Goal: Information Seeking & Learning: Find specific fact

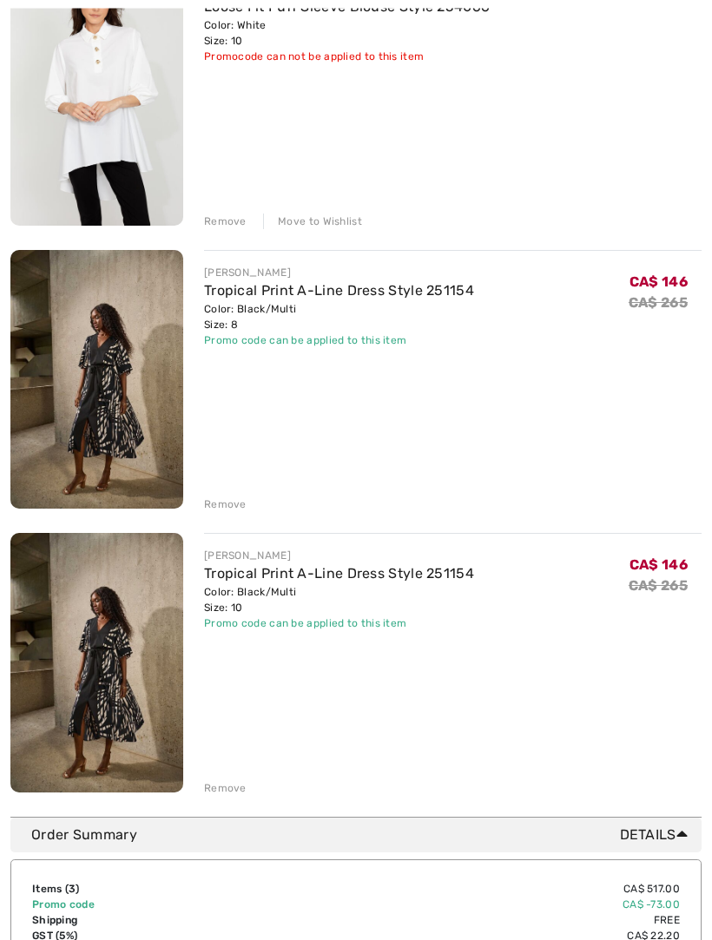
scroll to position [291, 0]
click at [225, 227] on div "Remove" at bounding box center [225, 221] width 43 height 16
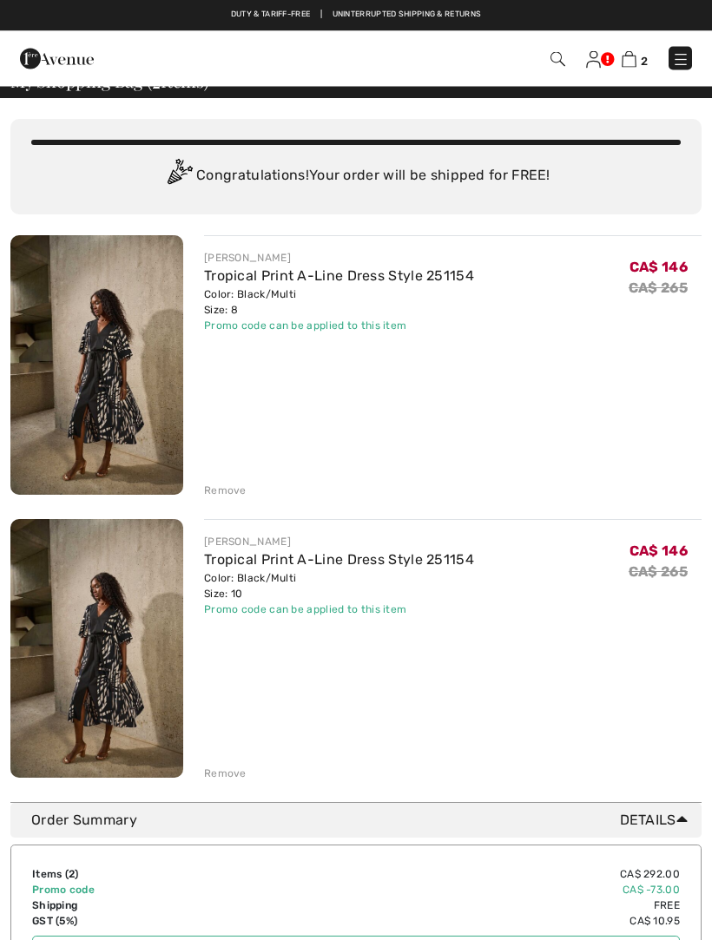
scroll to position [0, 0]
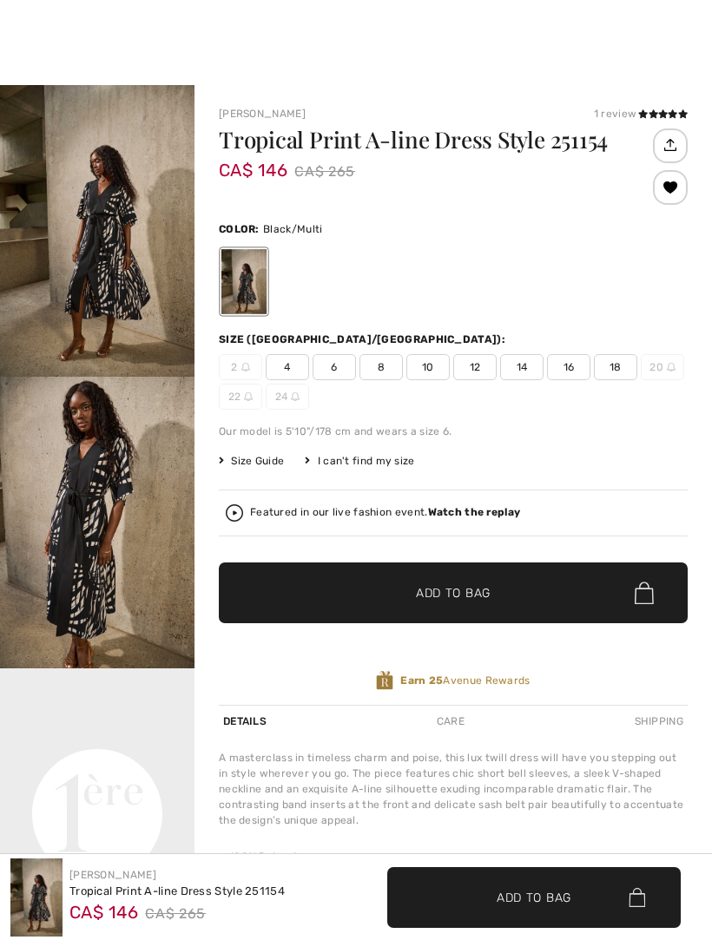
checkbox input "true"
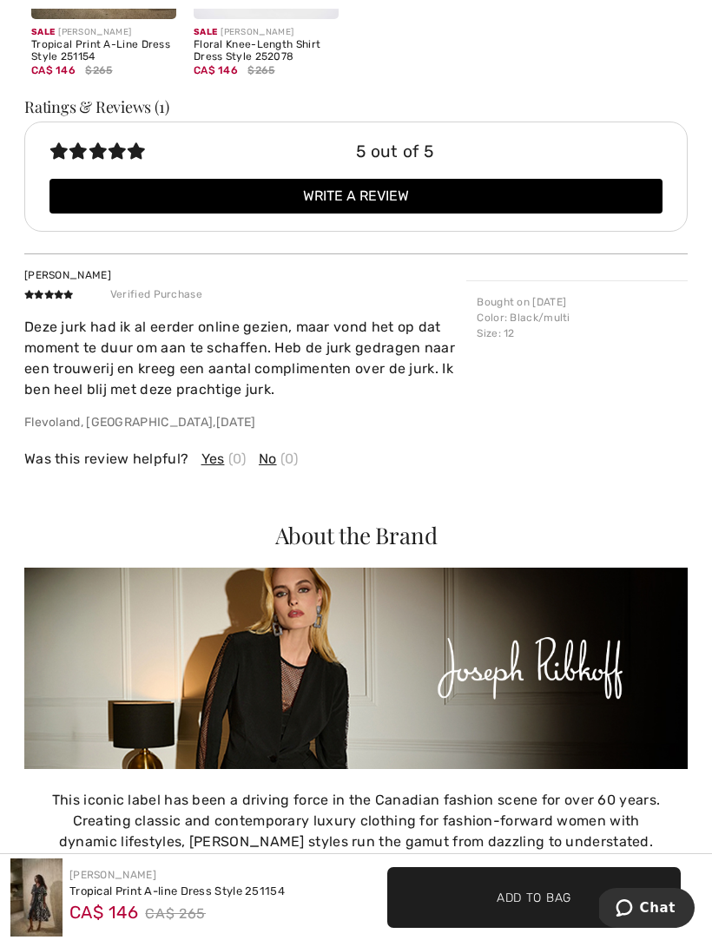
click at [372, 361] on p "Deze jurk had ik al eerder online gezien, maar vond het op dat moment te duur o…" at bounding box center [245, 358] width 442 height 83
click at [373, 355] on p "Deze jurk had ik al eerder online gezien, maar vond het op dat moment te duur o…" at bounding box center [245, 358] width 442 height 83
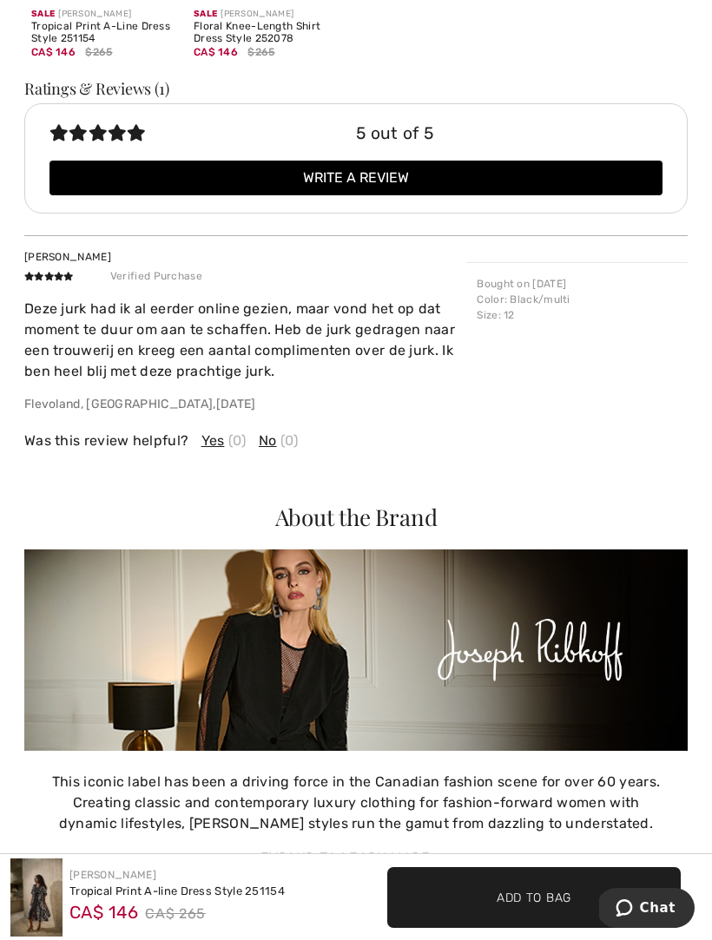
scroll to position [2046, 0]
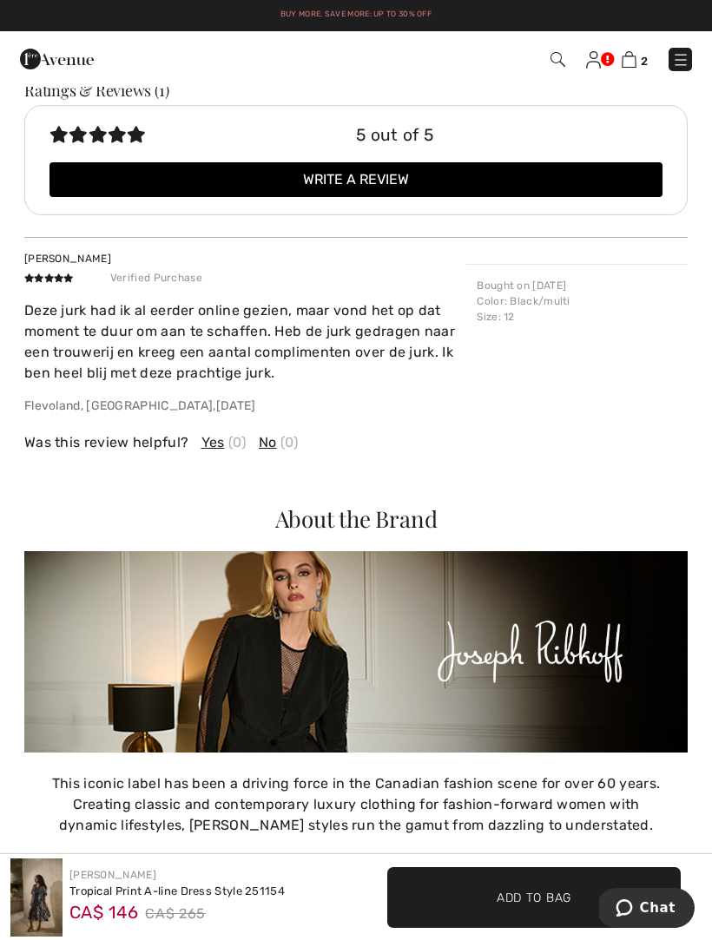
click at [267, 452] on div "Jeannette B Verified Purchase Deze jurk had ik al eerder online gezien, maar vo…" at bounding box center [355, 351] width 663 height 229
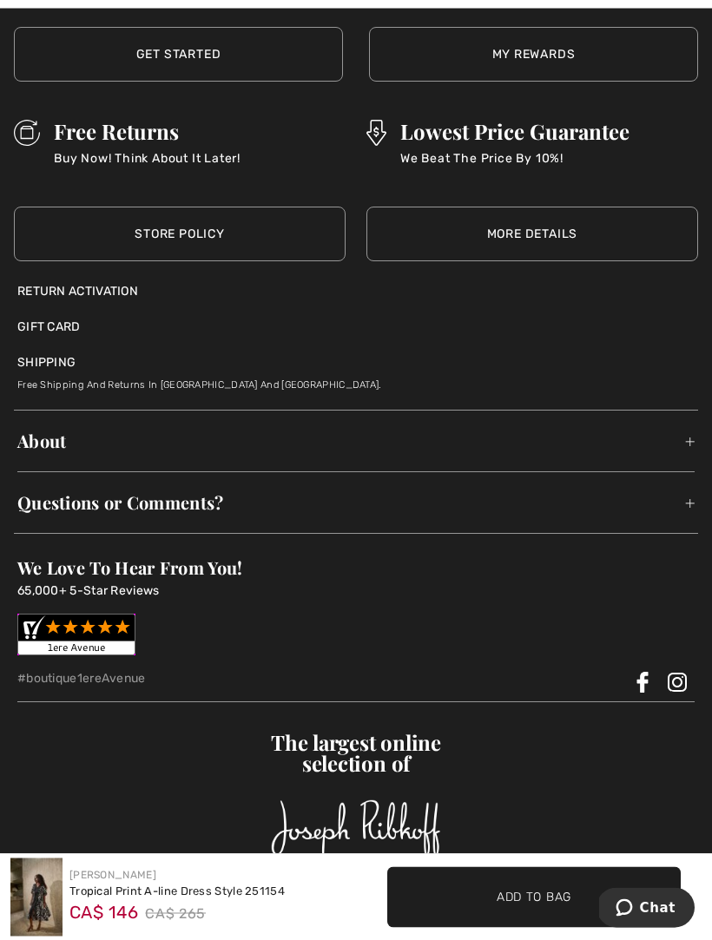
scroll to position [3470, 0]
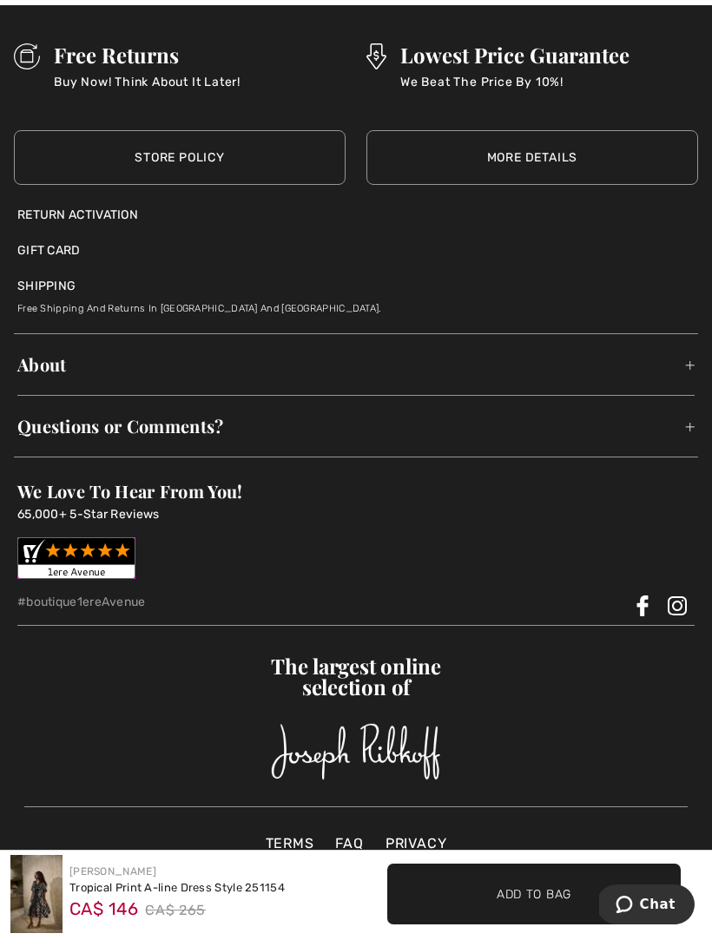
click at [681, 431] on span "Questions or Comments?" at bounding box center [355, 430] width 677 height 54
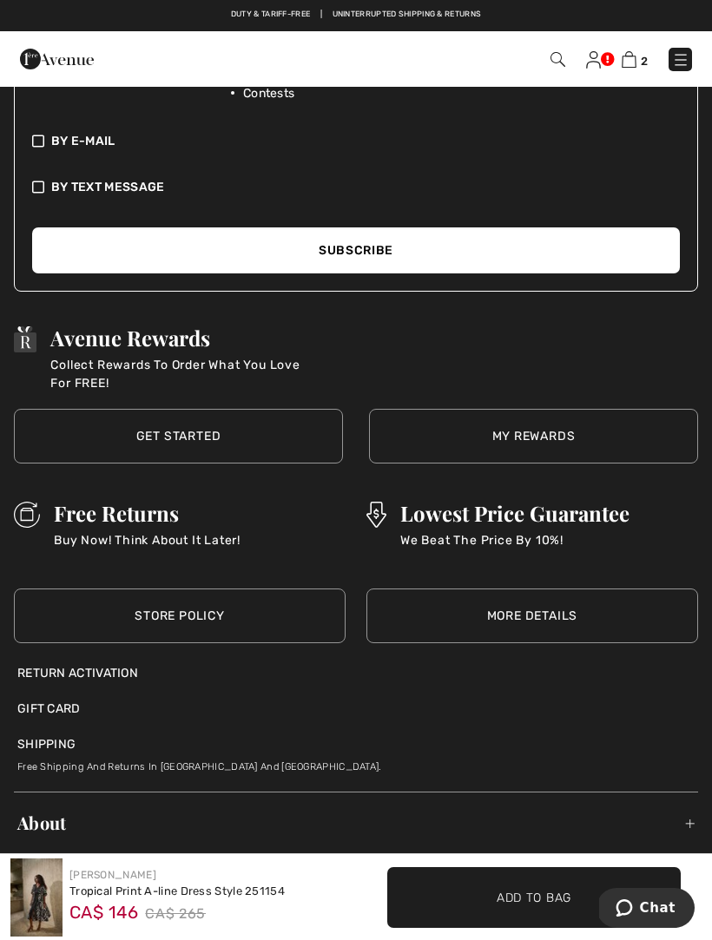
scroll to position [2968, 0]
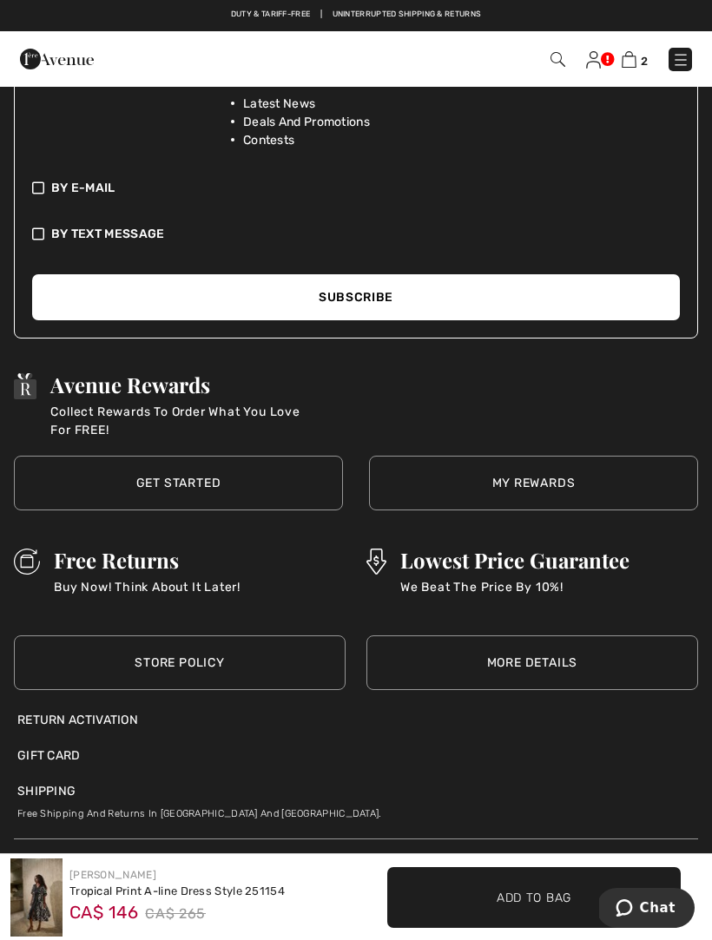
click at [634, 61] on img at bounding box center [628, 59] width 15 height 16
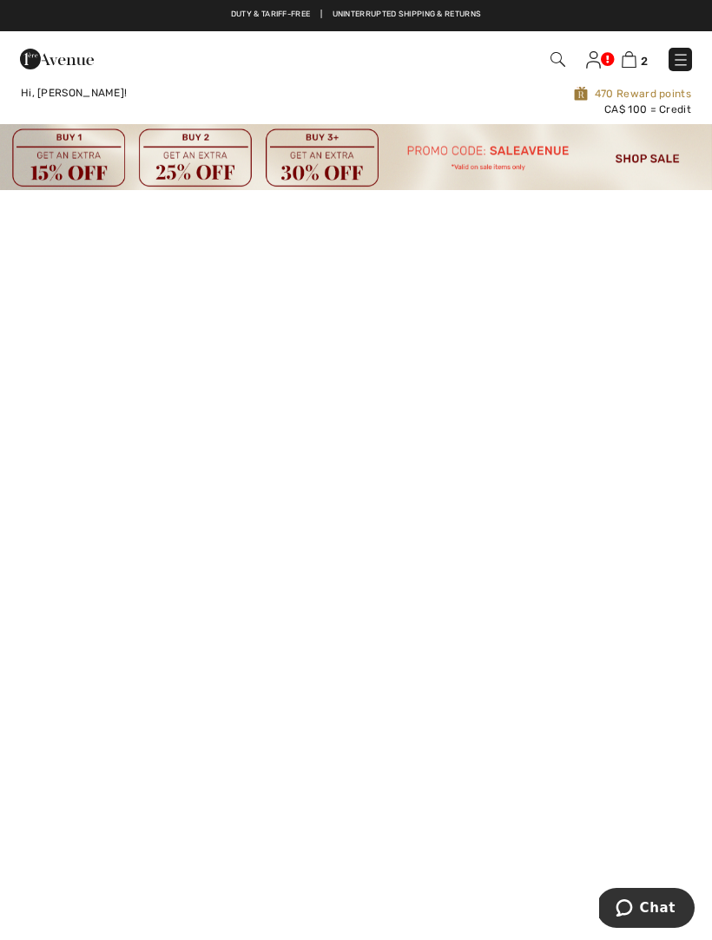
click at [625, 67] on img at bounding box center [628, 59] width 15 height 16
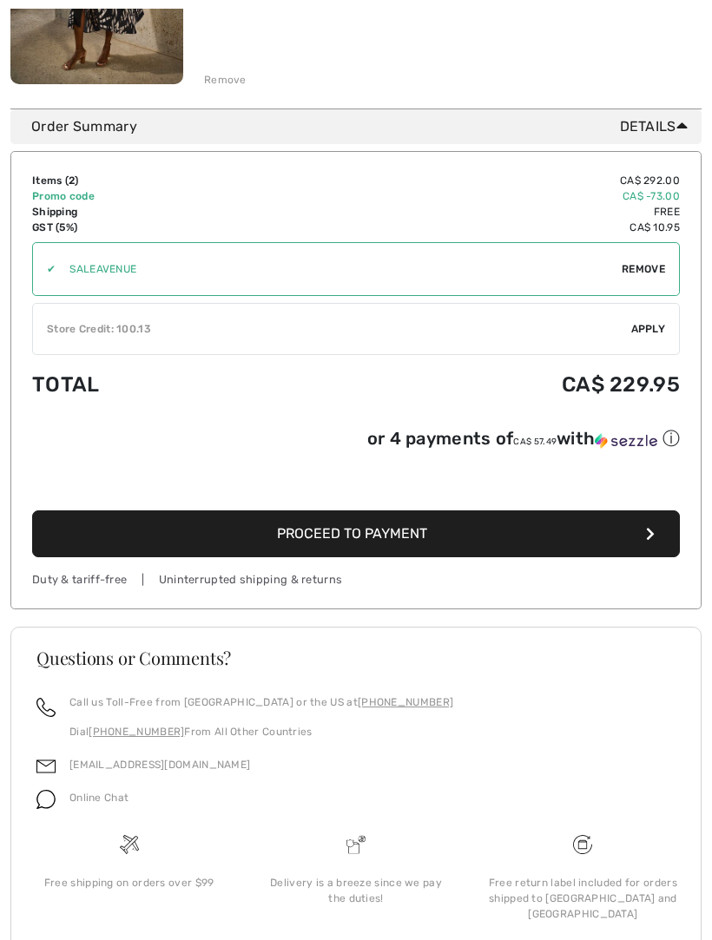
scroll to position [725, 0]
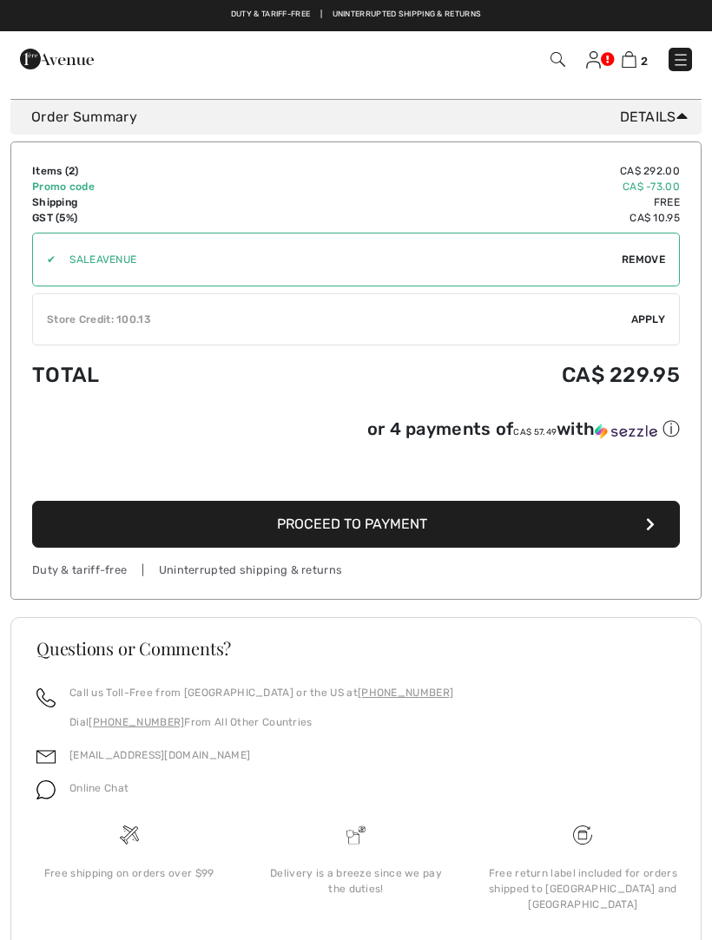
click at [111, 802] on div "Online Chat" at bounding box center [92, 793] width 73 height 33
click at [115, 791] on span "Online Chat" at bounding box center [98, 788] width 59 height 12
click at [107, 788] on span "Online Chat" at bounding box center [98, 788] width 59 height 12
click at [91, 801] on div "Online Chat" at bounding box center [92, 793] width 73 height 33
click at [52, 785] on img at bounding box center [45, 789] width 19 height 19
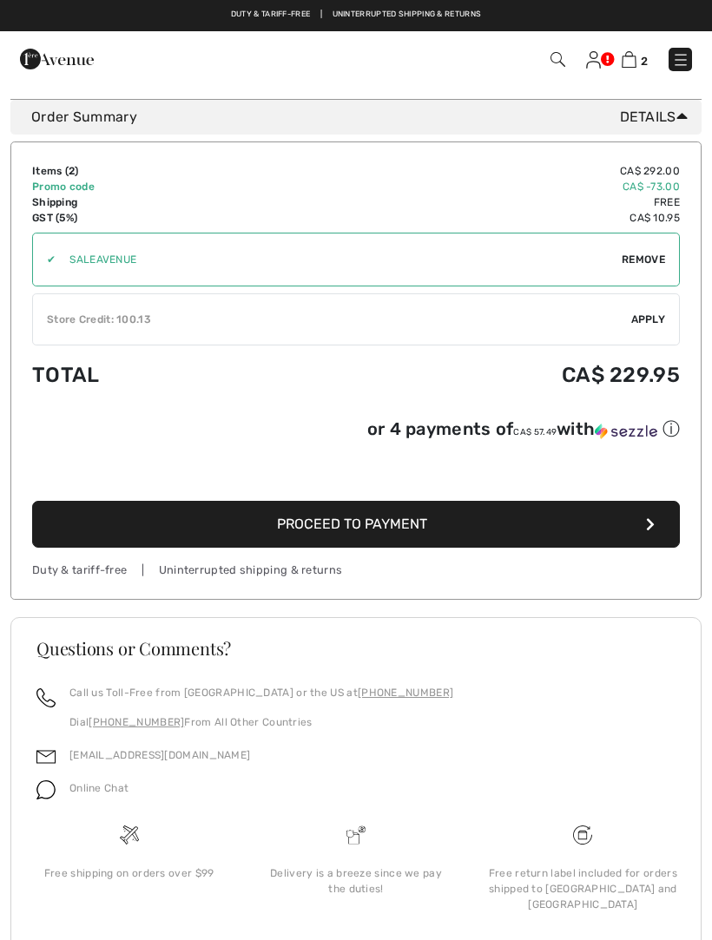
click at [683, 737] on div "Call us Toll-Free from Canada or the US at +1 (888) 605-5525 Dial +1 (514) 225-…" at bounding box center [356, 754] width 680 height 139
click at [113, 786] on span "Online Chat" at bounding box center [98, 788] width 59 height 12
click at [71, 780] on div "Online Chat" at bounding box center [92, 793] width 73 height 33
click at [77, 801] on div "Online Chat" at bounding box center [92, 793] width 73 height 33
click at [189, 884] on div "Free shipping on orders over $99" at bounding box center [129, 878] width 227 height 109
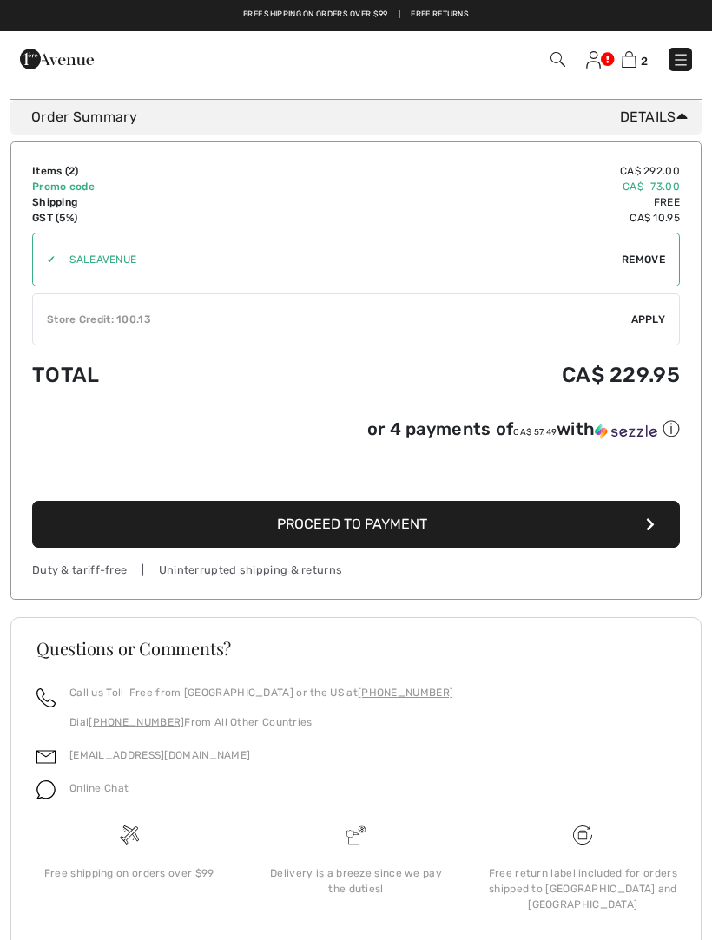
click at [55, 791] on img at bounding box center [45, 789] width 19 height 19
click at [52, 795] on img at bounding box center [45, 789] width 19 height 19
click at [161, 793] on div "Online Chat" at bounding box center [355, 793] width 639 height 33
click at [171, 796] on div "Online Chat" at bounding box center [355, 793] width 639 height 33
click at [187, 795] on div "Online Chat" at bounding box center [355, 793] width 639 height 33
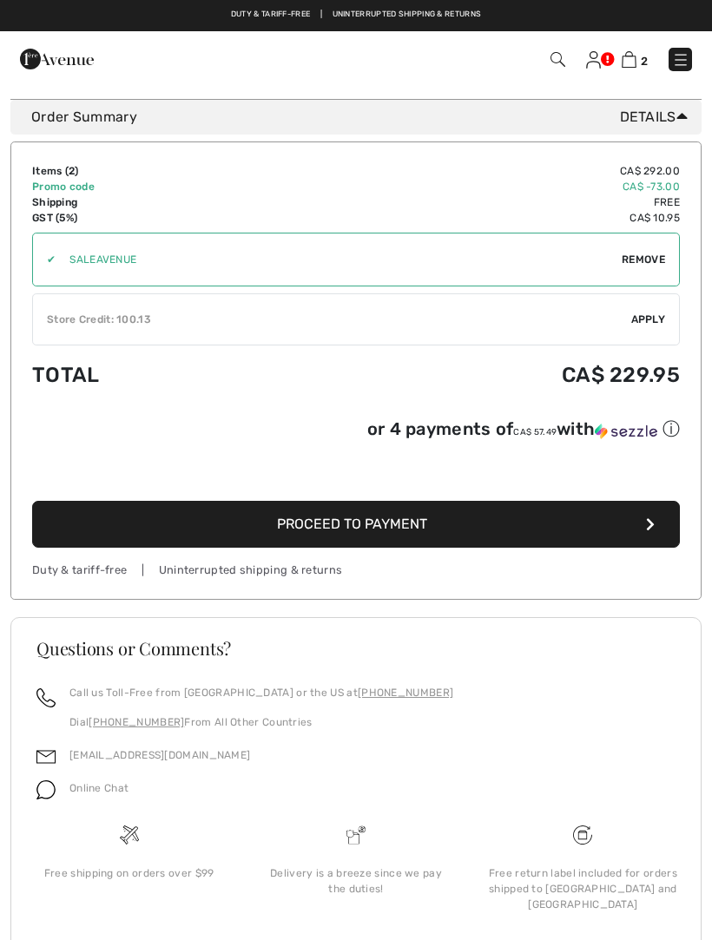
click at [197, 801] on div "Online Chat" at bounding box center [355, 793] width 639 height 33
click at [176, 760] on link "[EMAIL_ADDRESS][DOMAIN_NAME]" at bounding box center [159, 755] width 181 height 12
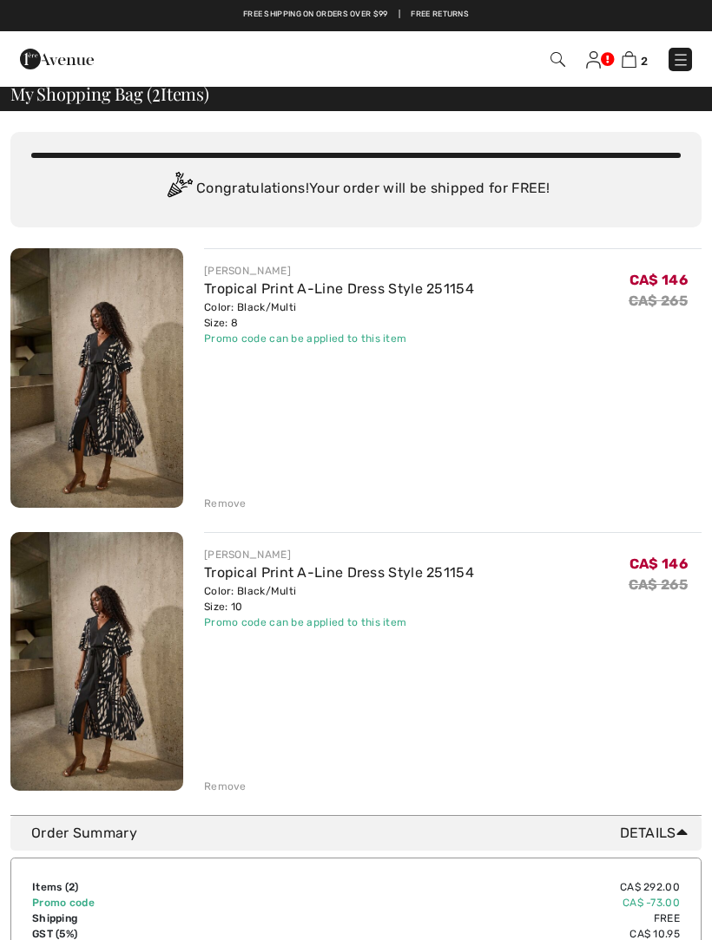
scroll to position [0, 0]
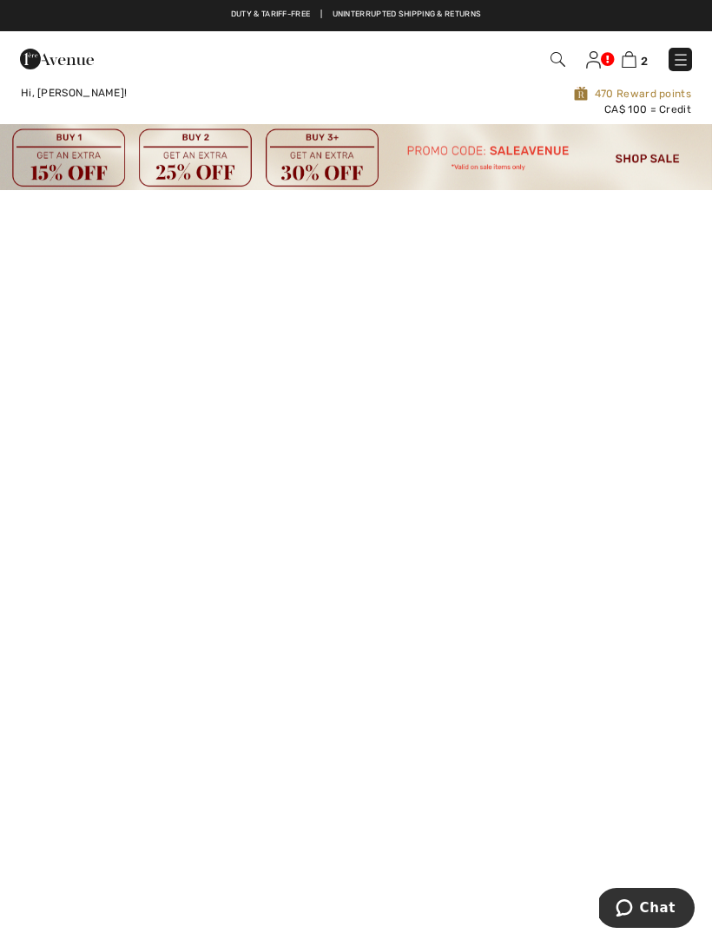
click at [687, 64] on img at bounding box center [680, 59] width 17 height 17
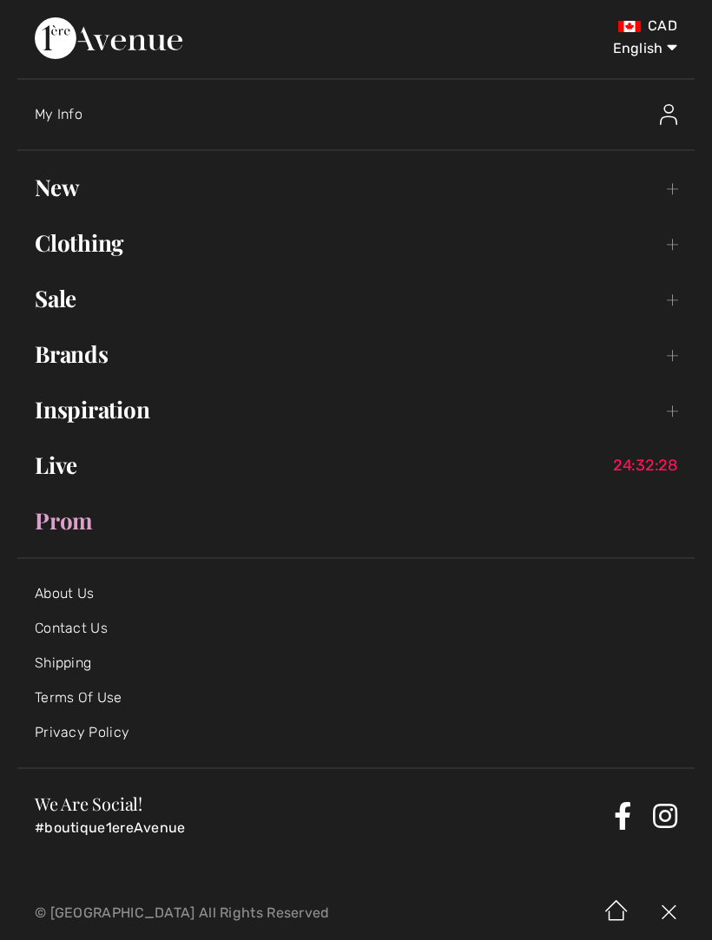
click at [64, 301] on link "Sale Toggle submenu" at bounding box center [355, 298] width 677 height 38
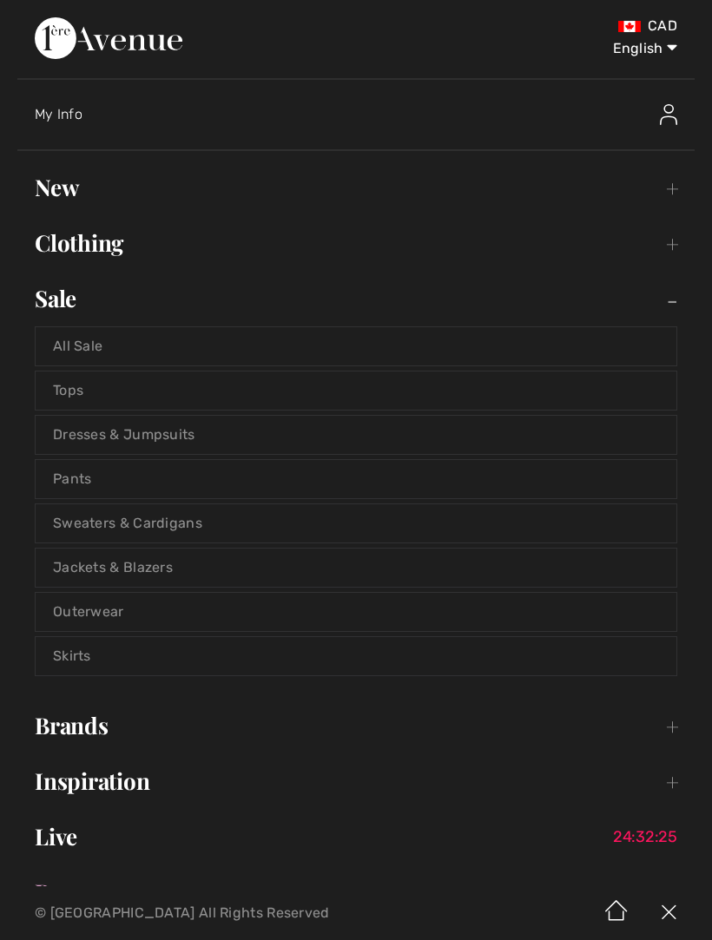
click at [154, 435] on link "Dresses & Jumpsuits" at bounding box center [356, 435] width 640 height 38
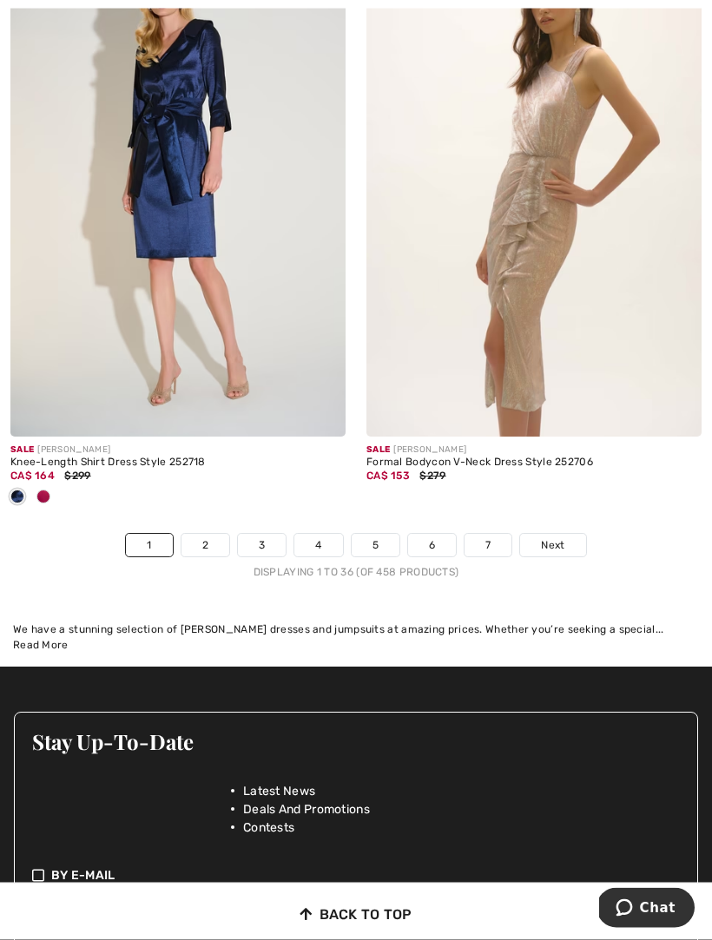
scroll to position [10979, 0]
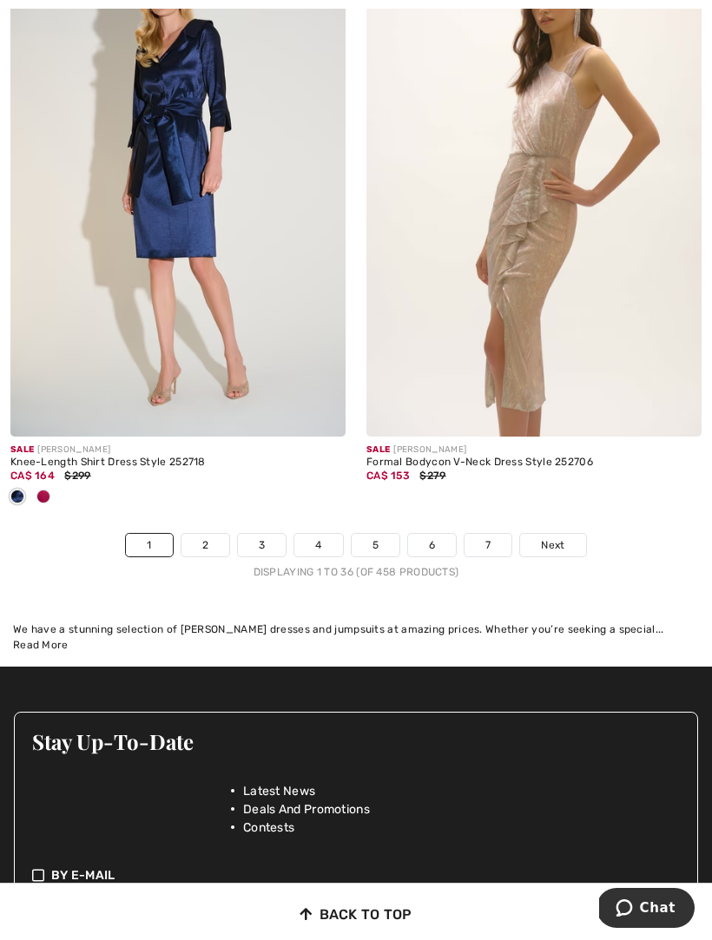
click at [568, 538] on link "Next" at bounding box center [552, 545] width 65 height 23
click at [568, 534] on link "Next" at bounding box center [552, 545] width 65 height 23
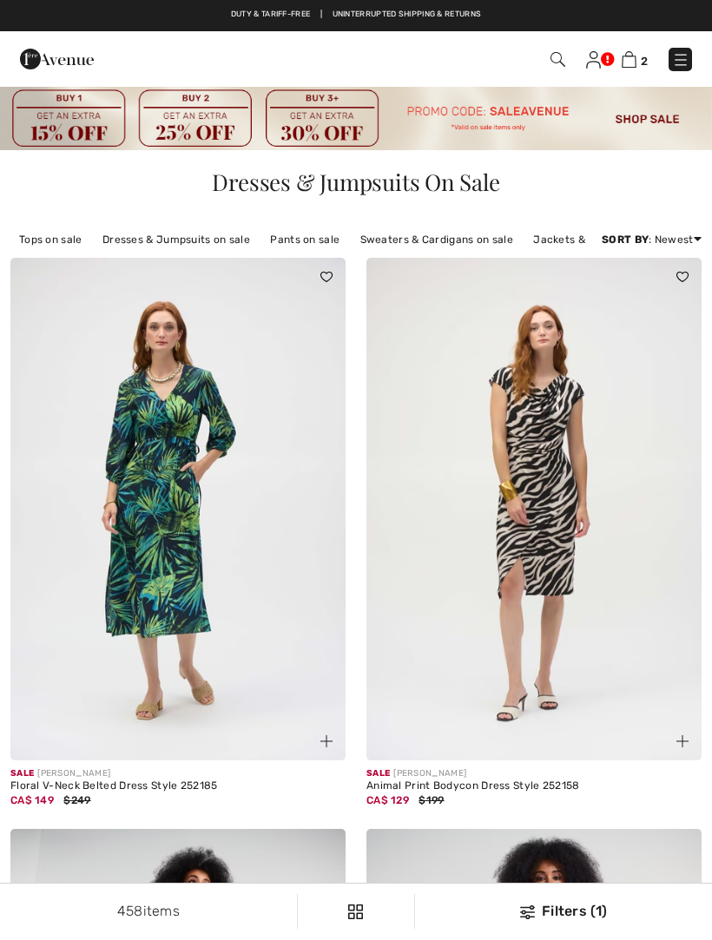
checkbox input "true"
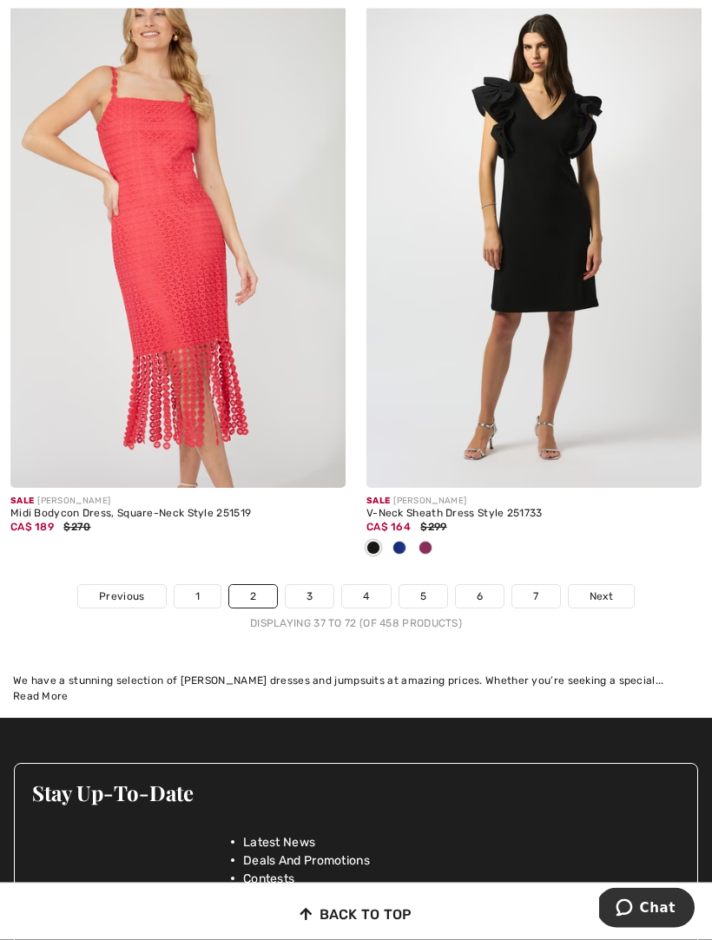
scroll to position [10639, 0]
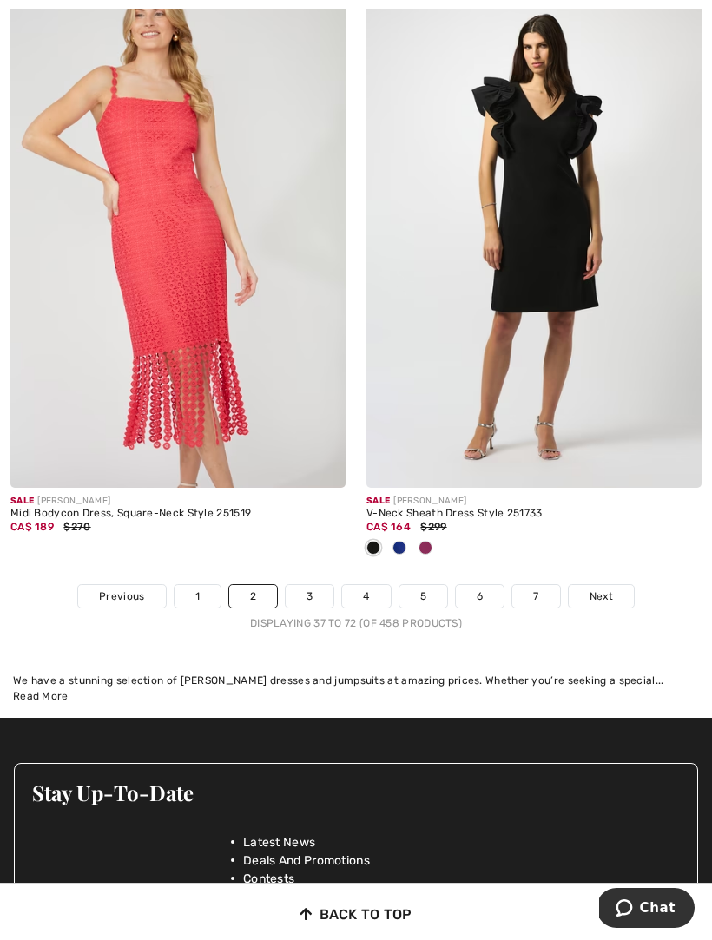
click at [605, 591] on span "Next" at bounding box center [600, 596] width 23 height 16
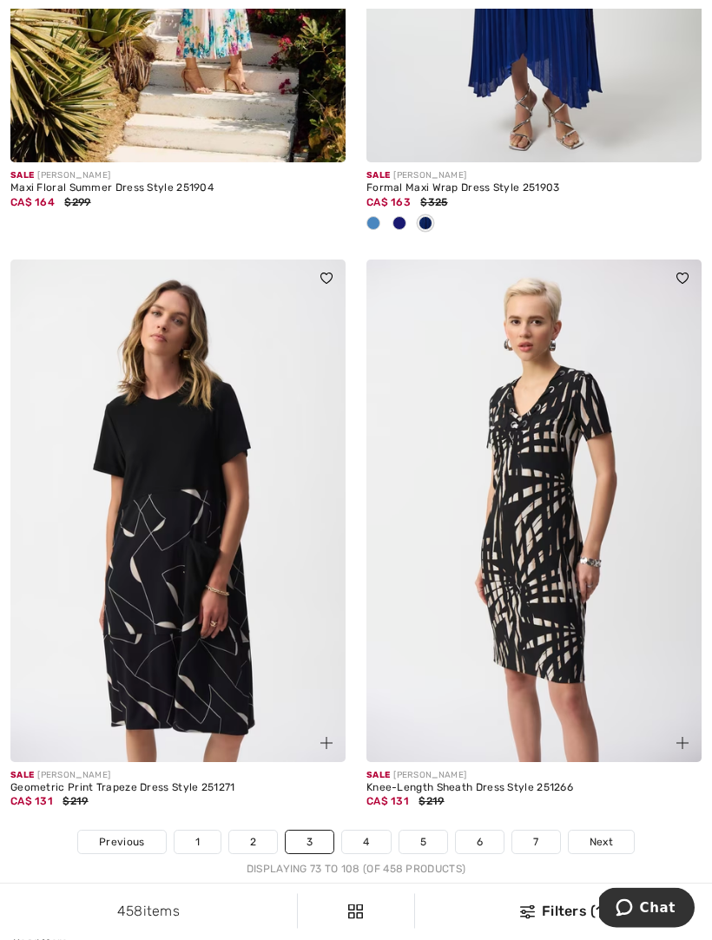
scroll to position [10736, 0]
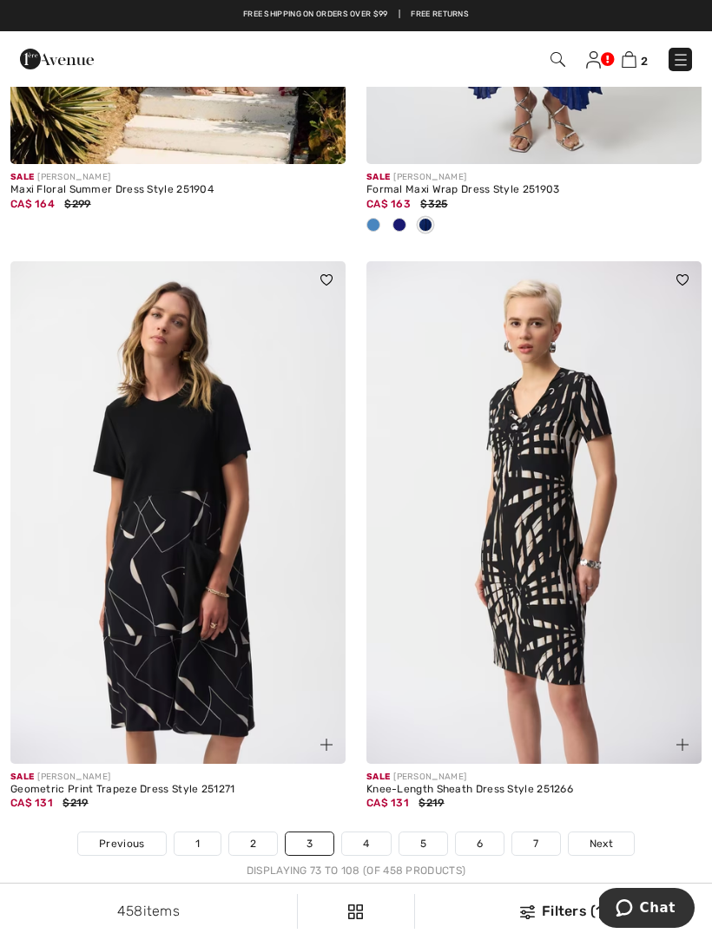
click at [609, 836] on span "Next" at bounding box center [600, 844] width 23 height 16
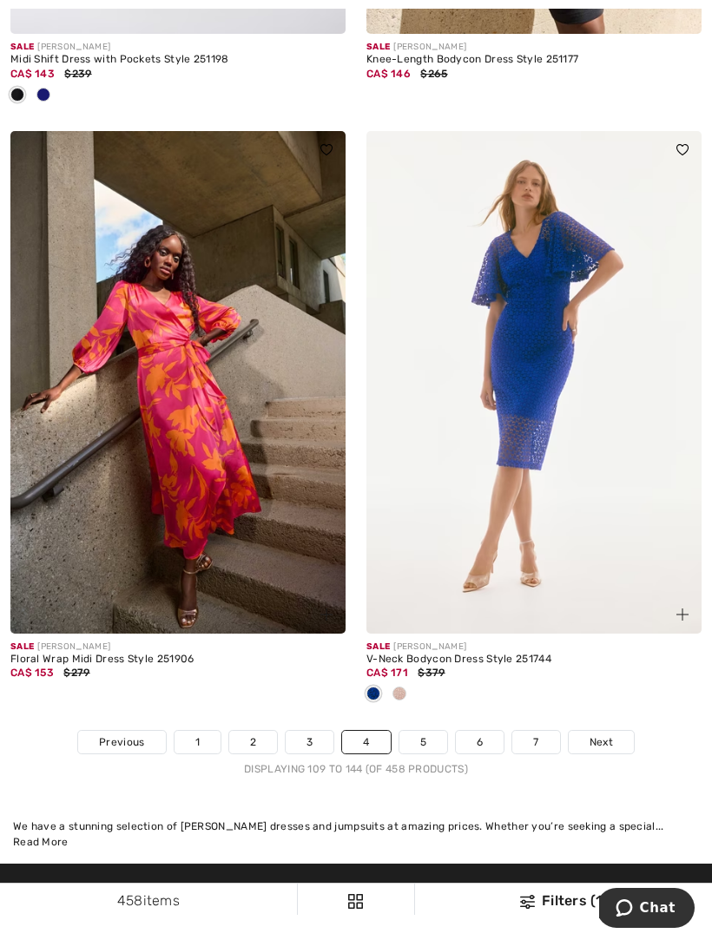
scroll to position [10639, 0]
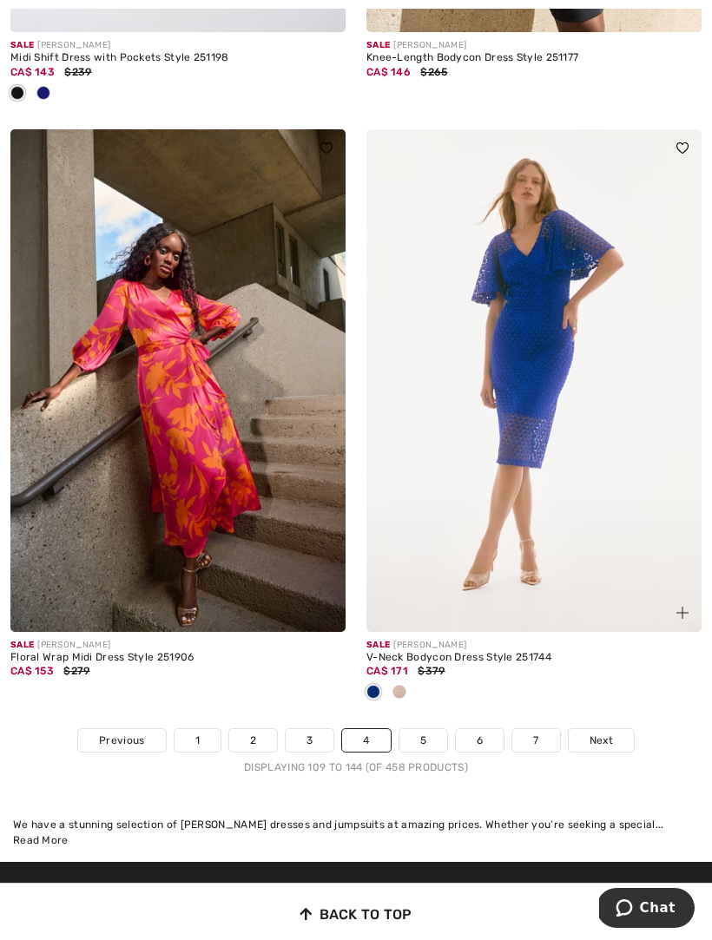
click at [616, 729] on link "Next" at bounding box center [600, 740] width 65 height 23
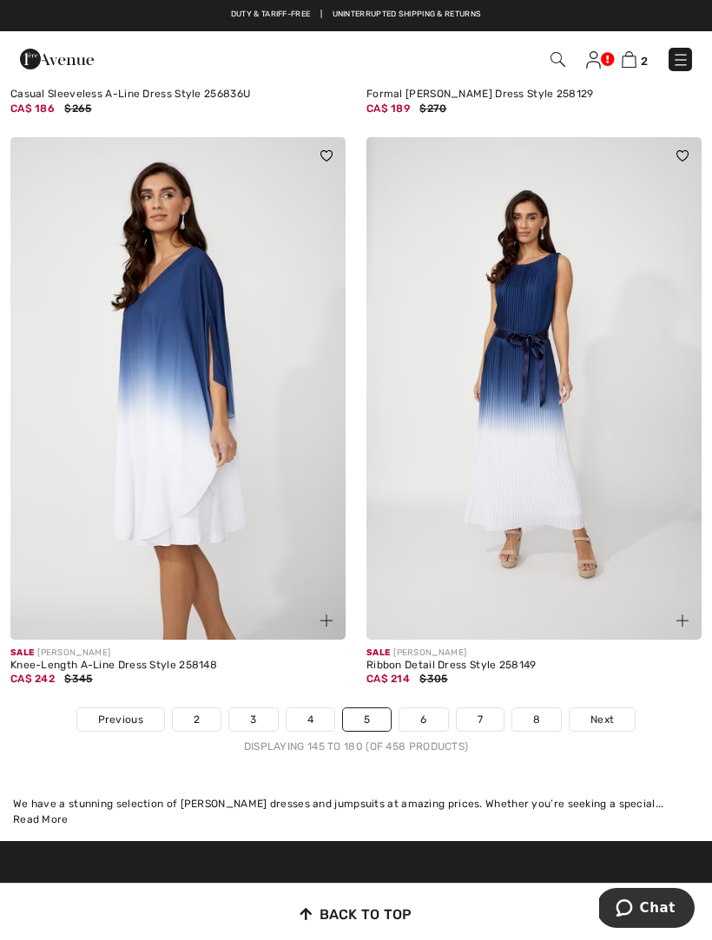
scroll to position [10488, 0]
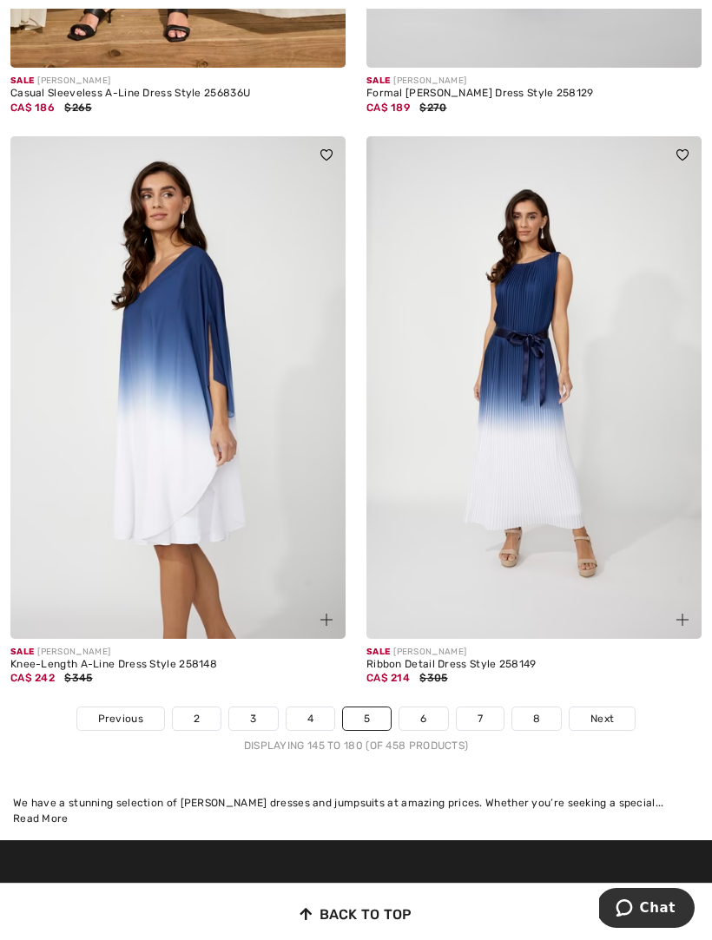
click at [610, 711] on span "Next" at bounding box center [601, 719] width 23 height 16
click at [606, 711] on span "Next" at bounding box center [601, 719] width 23 height 16
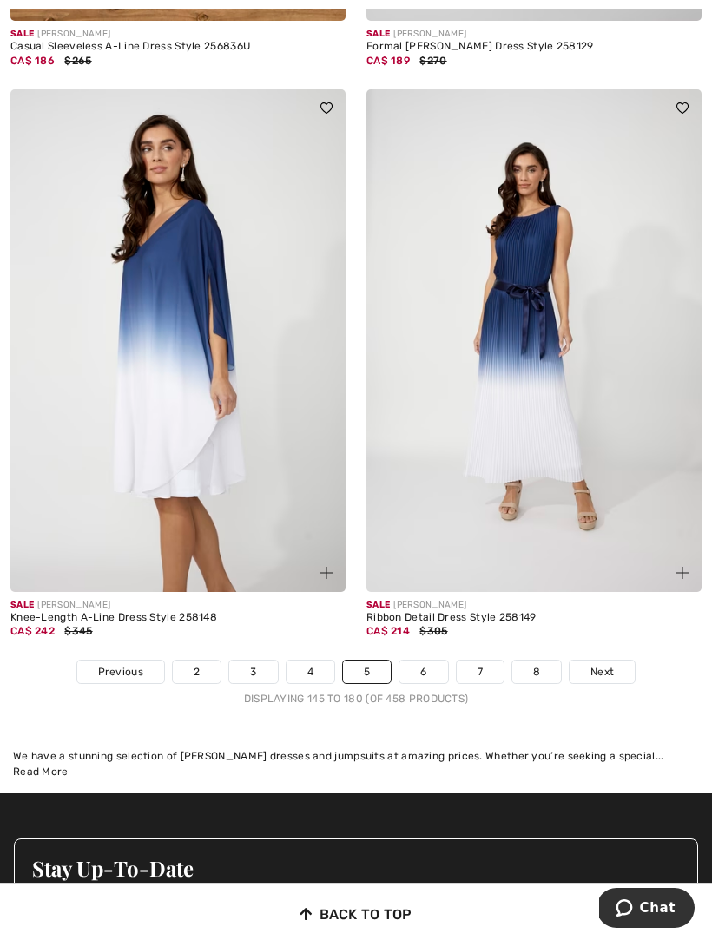
click at [604, 665] on span "Next" at bounding box center [601, 672] width 23 height 16
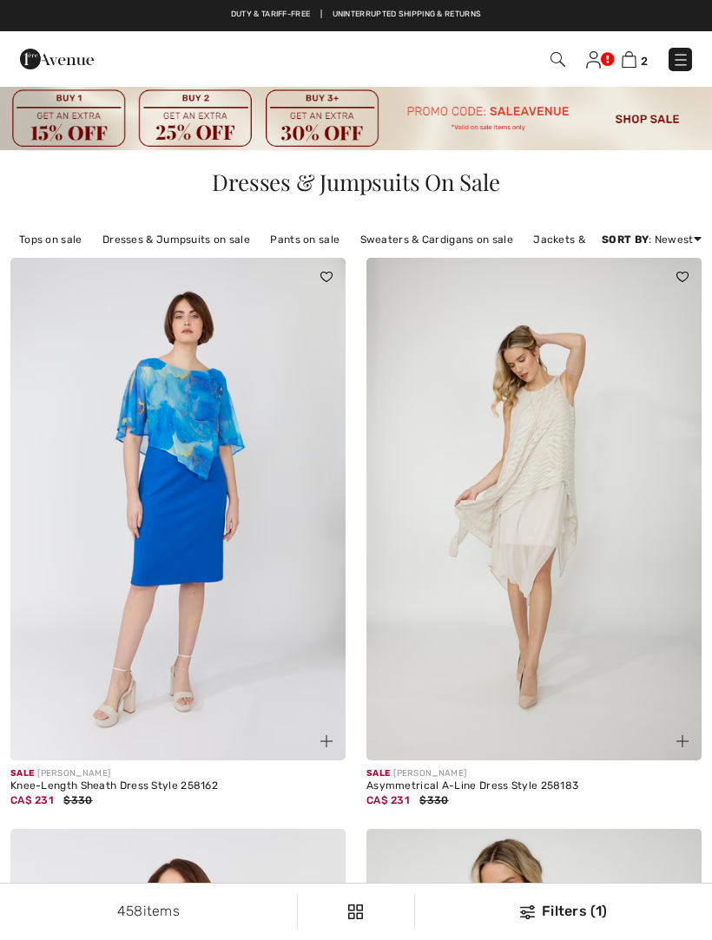
checkbox input "true"
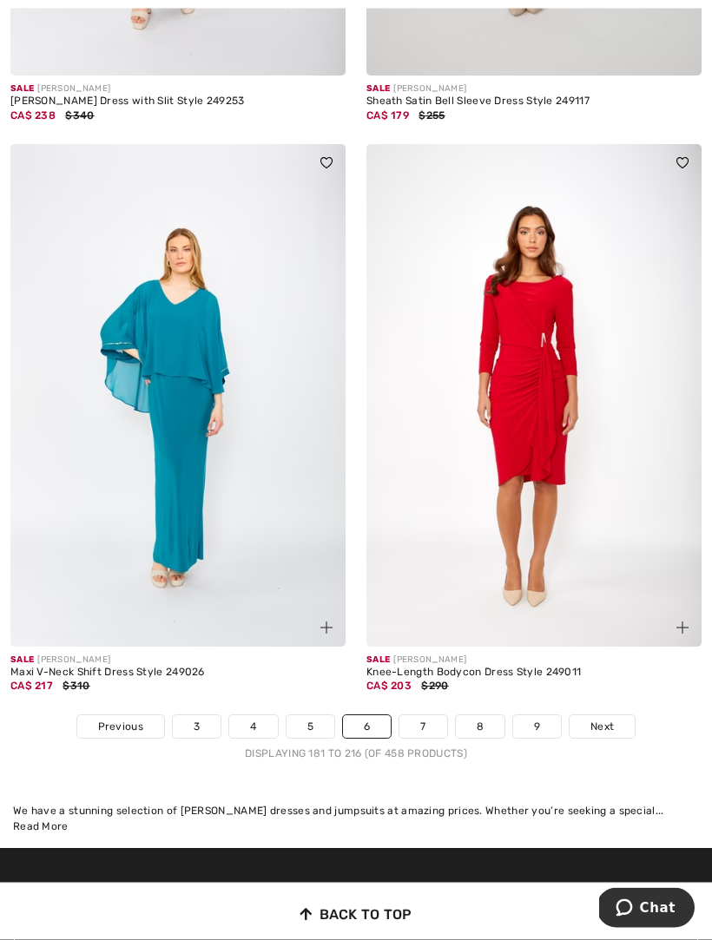
scroll to position [10481, 0]
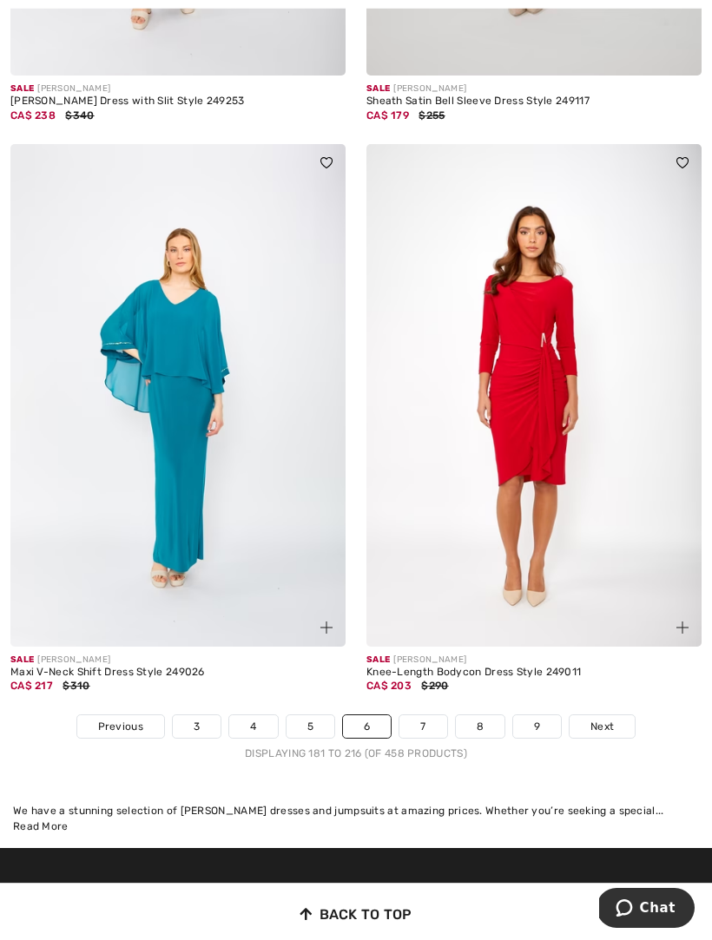
click at [612, 722] on span "Next" at bounding box center [601, 727] width 23 height 16
click at [611, 719] on span "Next" at bounding box center [601, 727] width 23 height 16
click at [612, 715] on link "Next" at bounding box center [601, 726] width 65 height 23
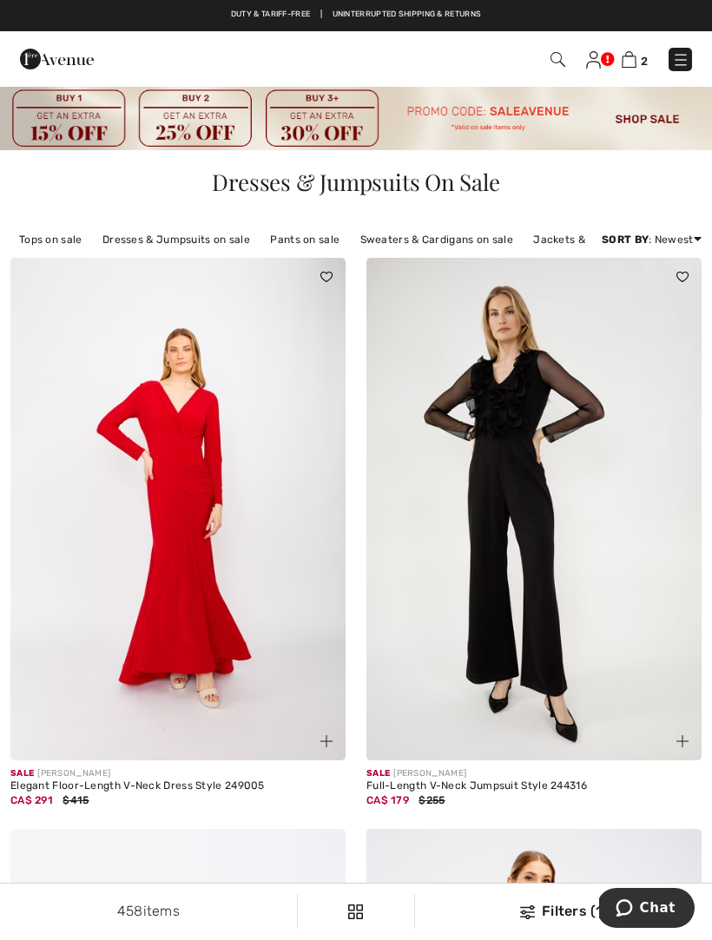
click at [555, 60] on img at bounding box center [557, 59] width 15 height 15
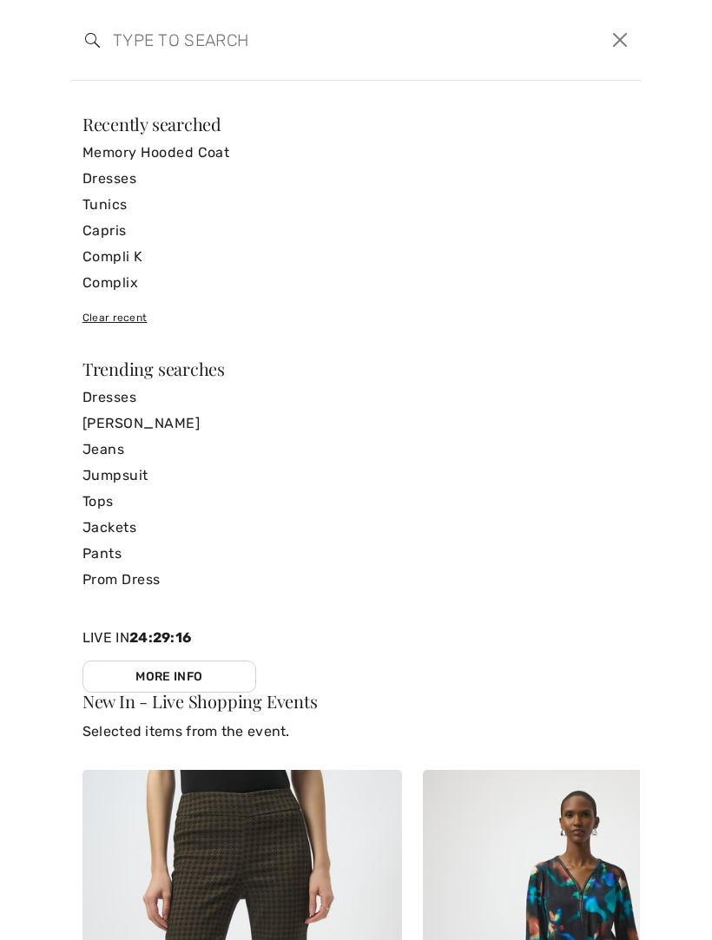
click at [154, 31] on input "search" at bounding box center [295, 40] width 391 height 52
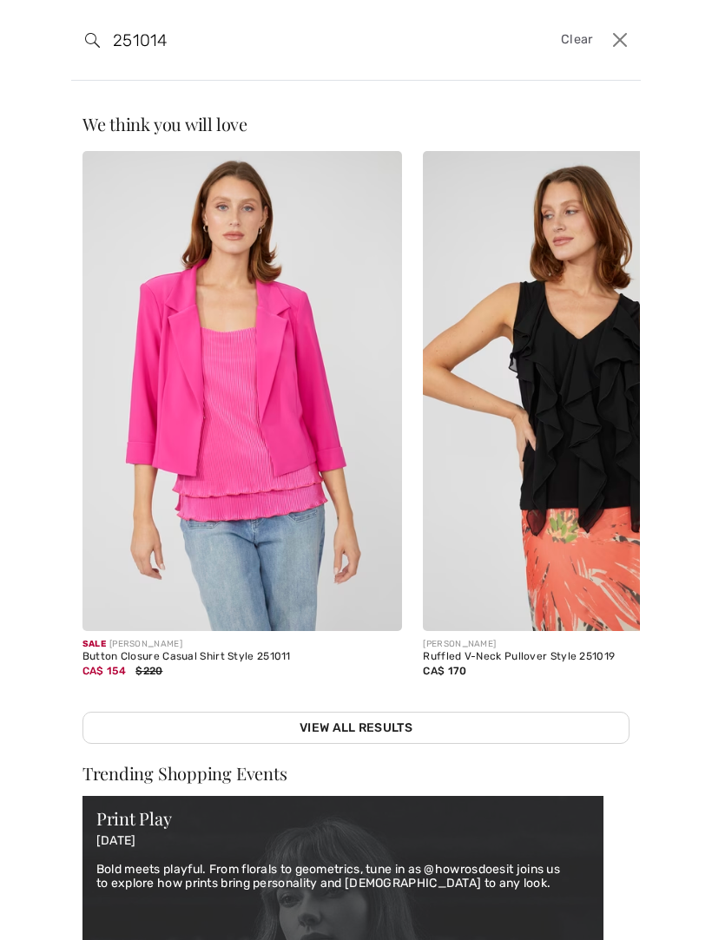
type input "251014"
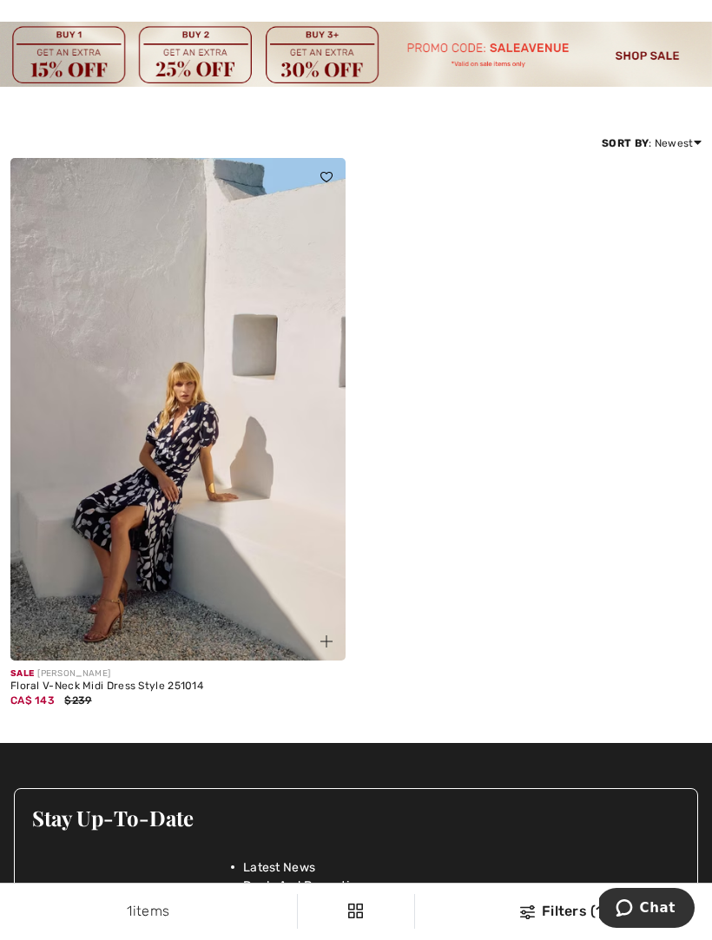
scroll to position [142, 0]
